Goal: Use online tool/utility: Utilize a website feature to perform a specific function

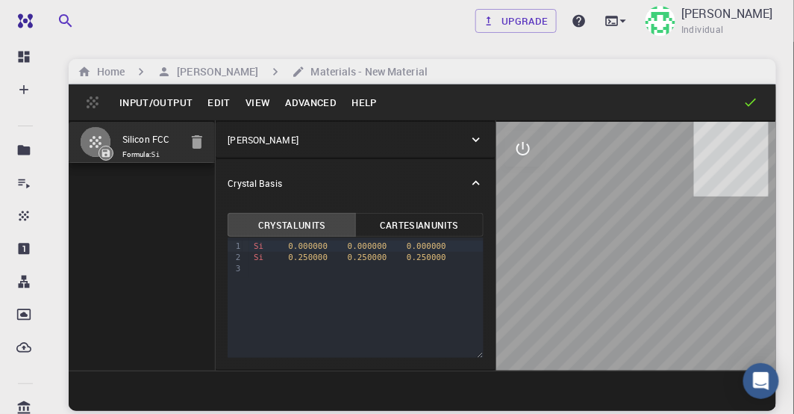
click at [200, 141] on icon "button" at bounding box center [197, 141] width 10 height 13
click at [404, 302] on div "9 1 2 3 › Si 0.000000 0.000000 0.000000 Si 0.250000 0.250000 0.250000" at bounding box center [355, 297] width 255 height 120
click at [482, 187] on icon at bounding box center [476, 182] width 15 height 15
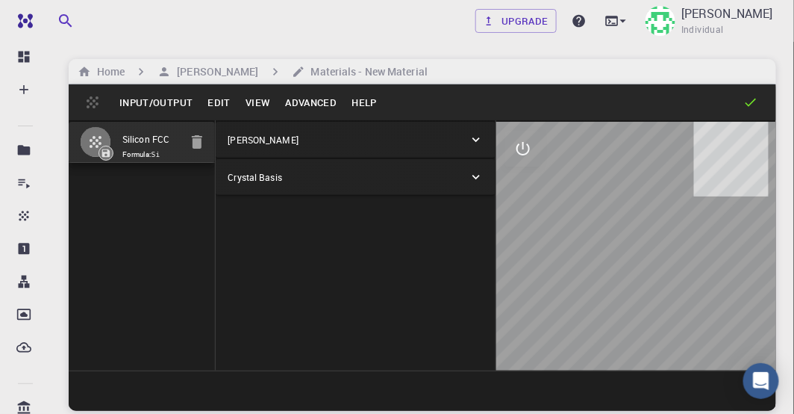
click at [479, 179] on icon at bounding box center [476, 176] width 15 height 15
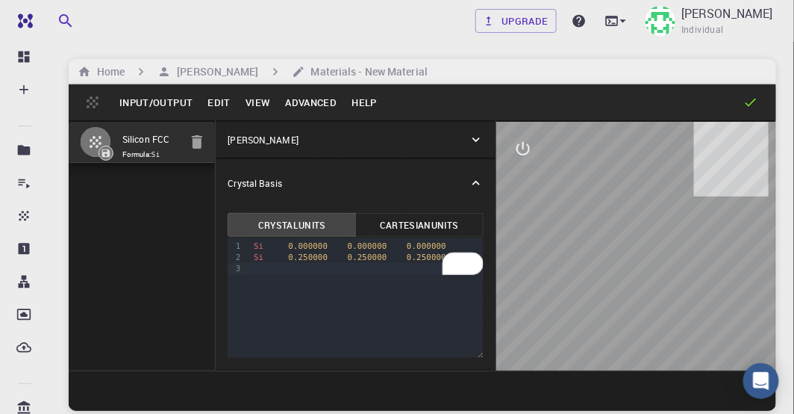
click at [481, 141] on icon at bounding box center [476, 139] width 15 height 15
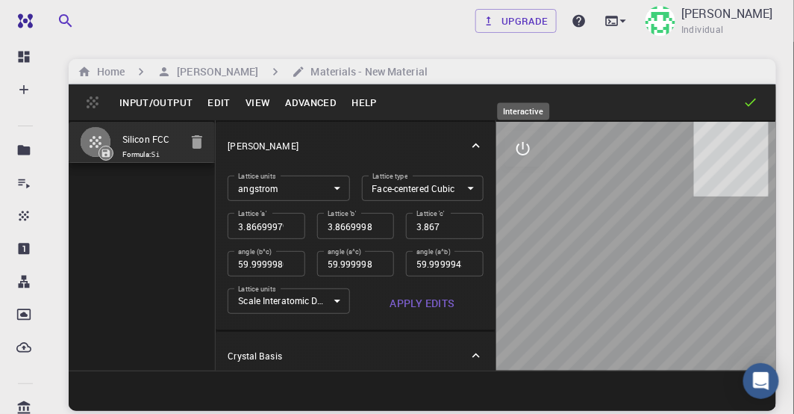
click at [523, 150] on icon "interactive" at bounding box center [523, 149] width 18 height 18
click at [523, 179] on icon "view" at bounding box center [523, 184] width 16 height 11
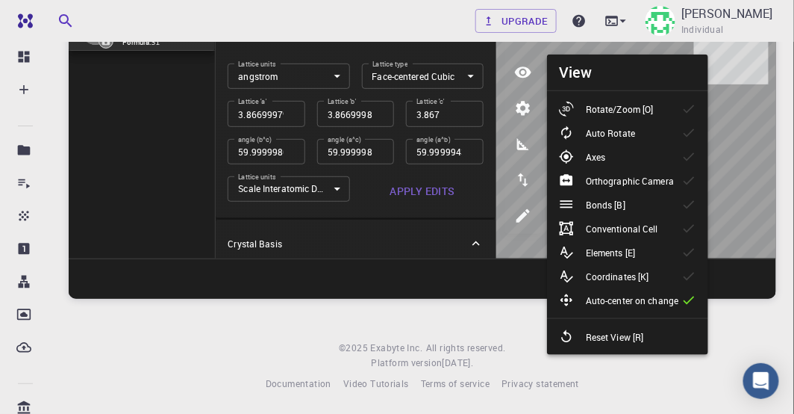
scroll to position [113, 0]
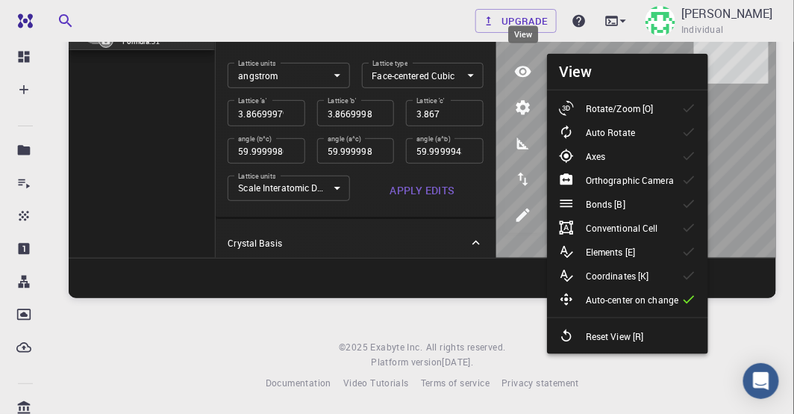
click at [523, 69] on icon "view" at bounding box center [523, 71] width 16 height 11
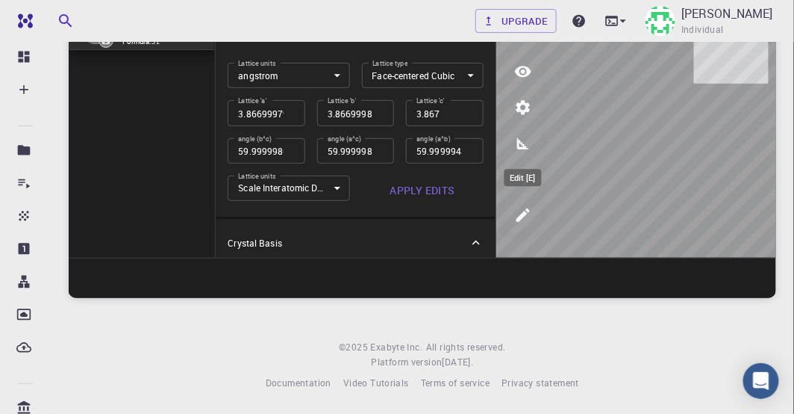
click at [523, 217] on icon "edit [e]" at bounding box center [523, 214] width 13 height 13
select select "Color"
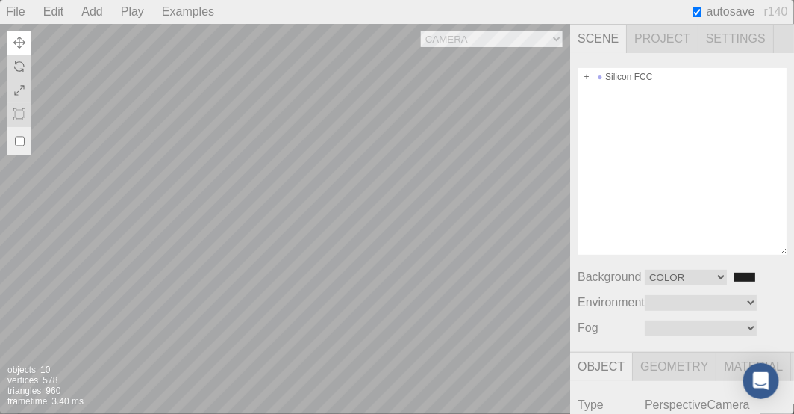
click at [441, 237] on div "Camera OrthographicCamera PerspectiveCamera Objects 10 Vertices 578 Triangles 9…" at bounding box center [285, 219] width 570 height 390
click at [336, 231] on div "Camera OrthographicCamera PerspectiveCamera Objects 10 Vertices 578 Triangles 9…" at bounding box center [285, 219] width 570 height 390
click at [747, 324] on select "Linear Exponential" at bounding box center [701, 328] width 112 height 16
click at [750, 303] on select "Equirect ModelViewer" at bounding box center [701, 303] width 112 height 16
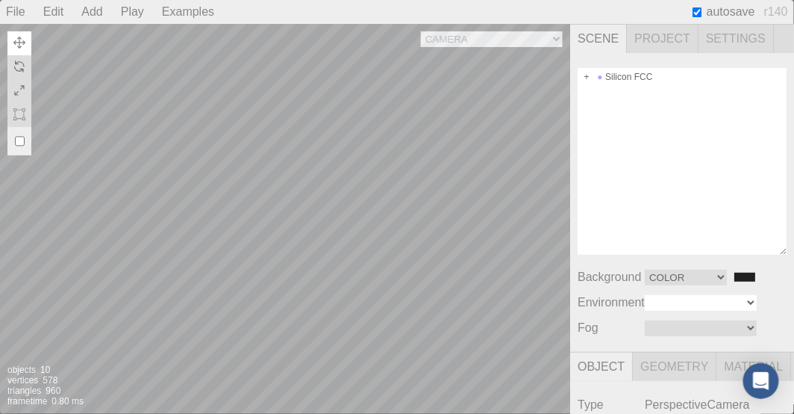
click at [750, 303] on select "Equirect ModelViewer" at bounding box center [701, 303] width 112 height 16
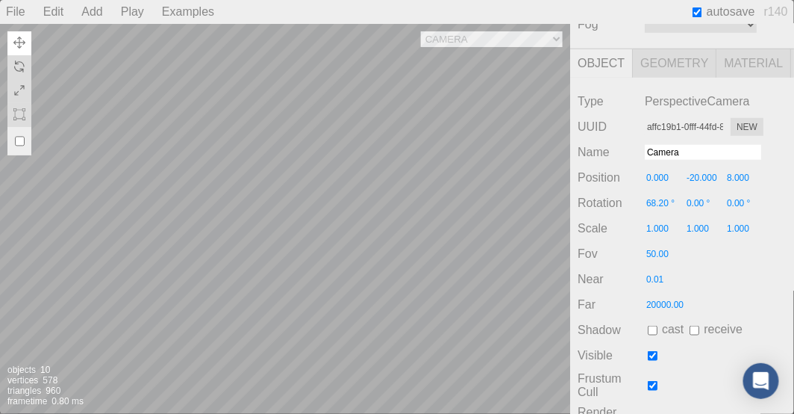
scroll to position [173, 0]
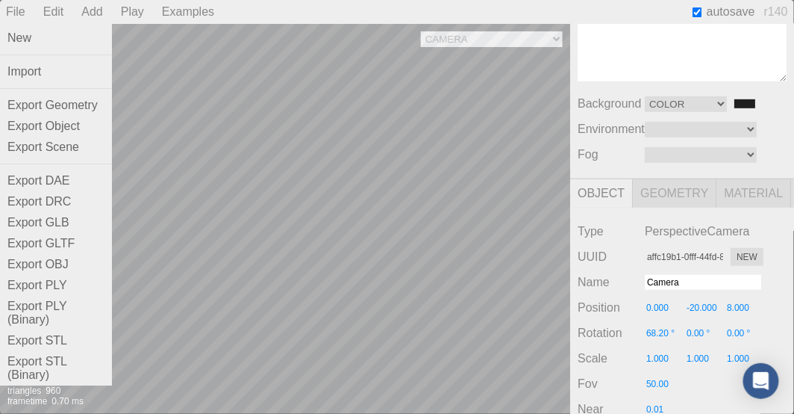
click at [15, 13] on div "File" at bounding box center [15, 12] width 31 height 24
